Goal: Task Accomplishment & Management: Complete application form

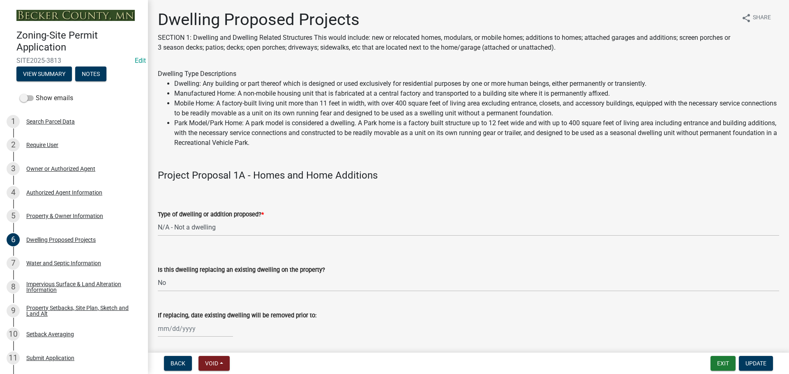
select select "a5b58647-72e6-4a45-9816-4b1990647a33"
select select "566f81cc-4b3f-4ecb-9f16-a2b313352c61"
select select "11c1c089-3b44-43c0-9549-3c9eeea2451f"
select select "781a3532-4308-48f8-bcde-e97c9fab42cb"
select select "ab9119d1-7da9-49c4-9fac-8c142204c89d"
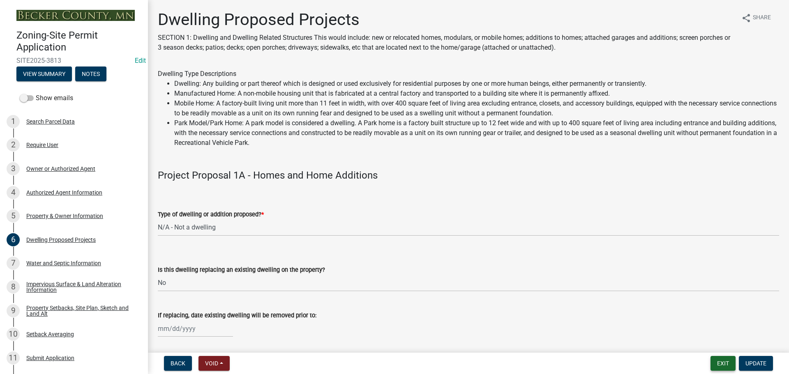
click at [731, 364] on button "Exit" at bounding box center [722, 363] width 25 height 15
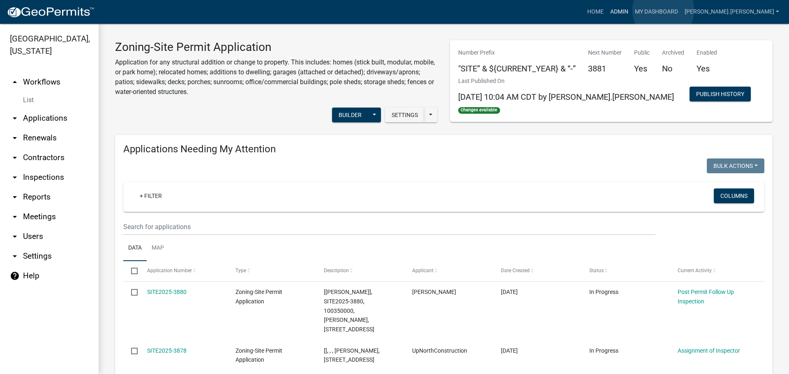
click at [631, 10] on link "Admin" at bounding box center [619, 12] width 25 height 16
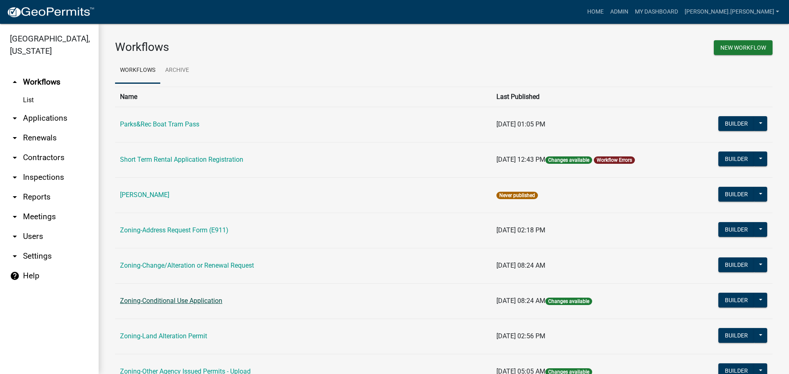
click at [179, 302] on link "Zoning-Conditional Use Application" at bounding box center [171, 301] width 102 height 8
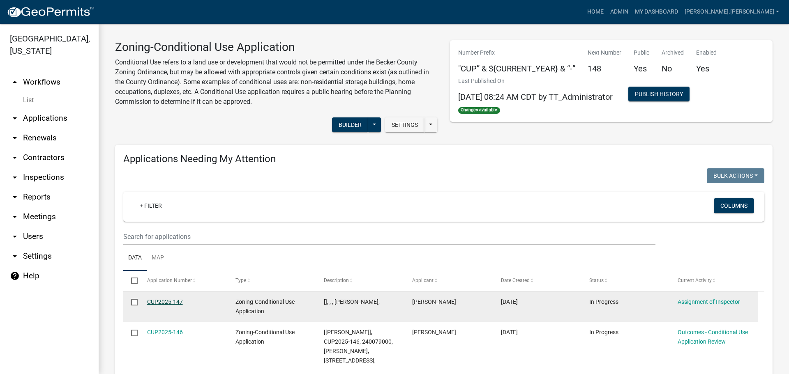
click at [152, 300] on link "CUP2025-147" at bounding box center [165, 302] width 36 height 7
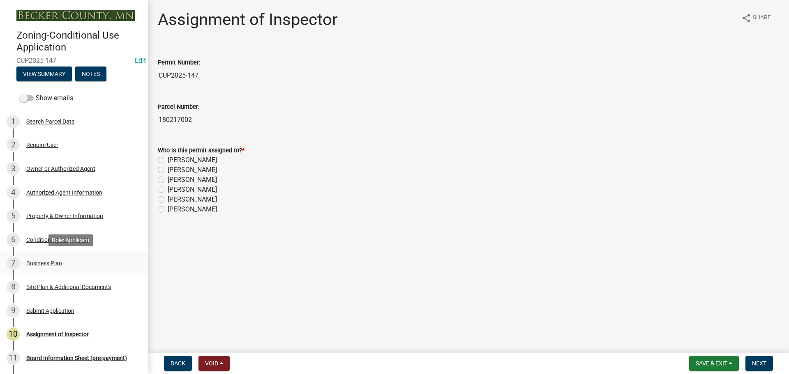
click at [47, 260] on div "Business Plan" at bounding box center [44, 263] width 36 height 6
